Goal: Find specific page/section: Find specific page/section

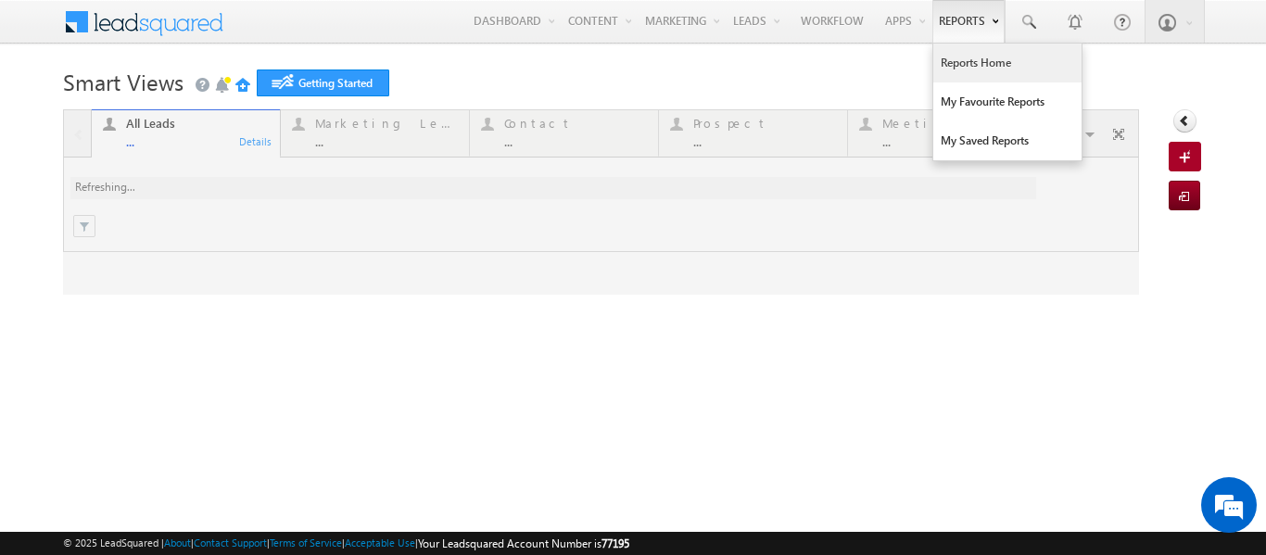
click at [950, 64] on link "Reports Home" at bounding box center [1007, 63] width 148 height 39
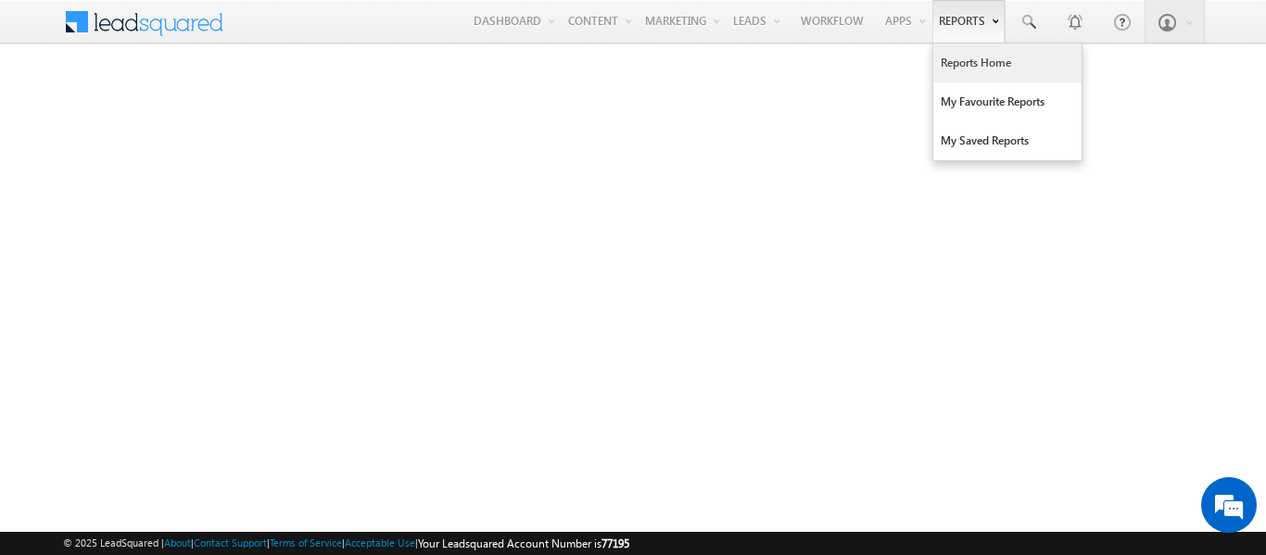
click at [948, 62] on link "Reports Home" at bounding box center [1007, 63] width 148 height 39
